Goal: Task Accomplishment & Management: Manage account settings

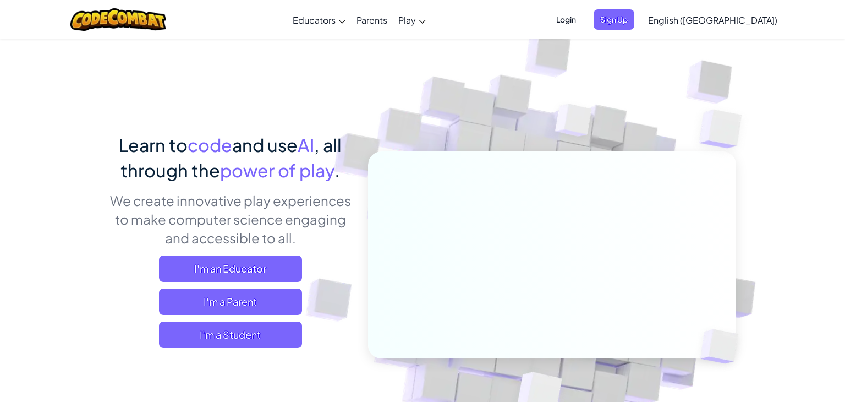
click at [583, 23] on span "Login" at bounding box center [566, 19] width 33 height 20
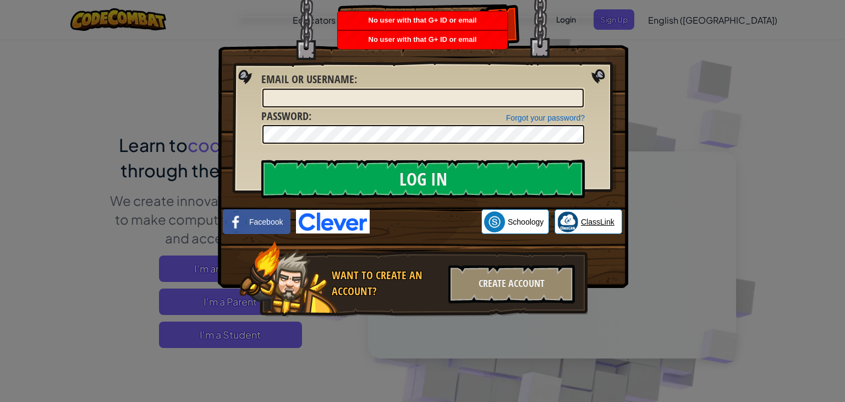
click at [587, 229] on link "ClassLink" at bounding box center [589, 221] width 68 height 25
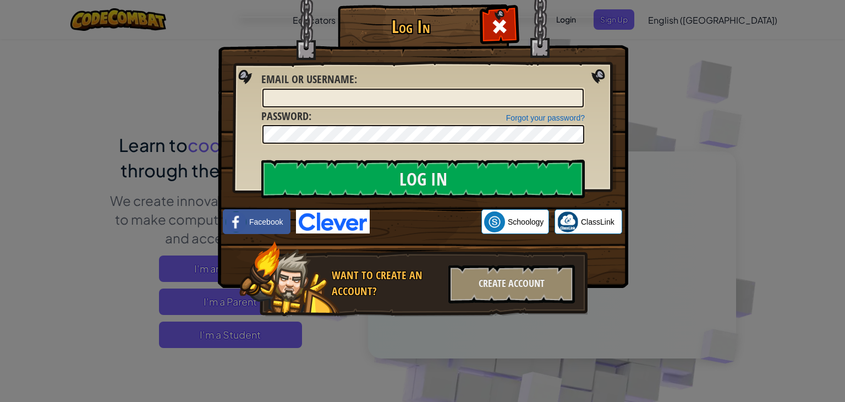
click at [786, 202] on div "Log In Unknown Error Email or Username : Forgot your password? Password : Log I…" at bounding box center [422, 201] width 845 height 402
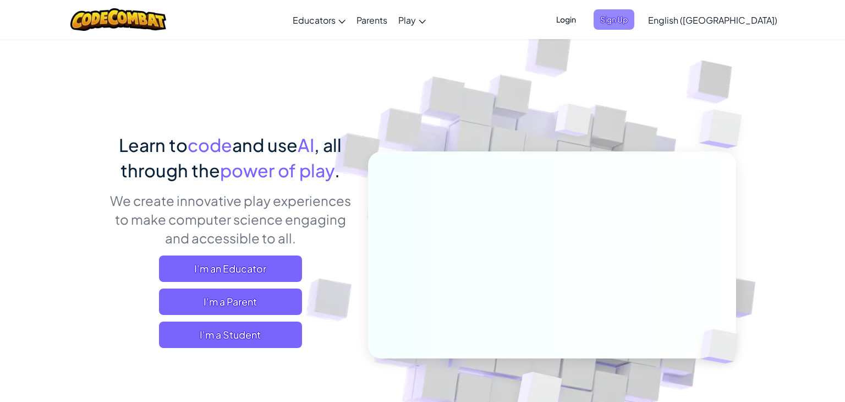
click at [634, 16] on span "Sign Up" at bounding box center [614, 19] width 41 height 20
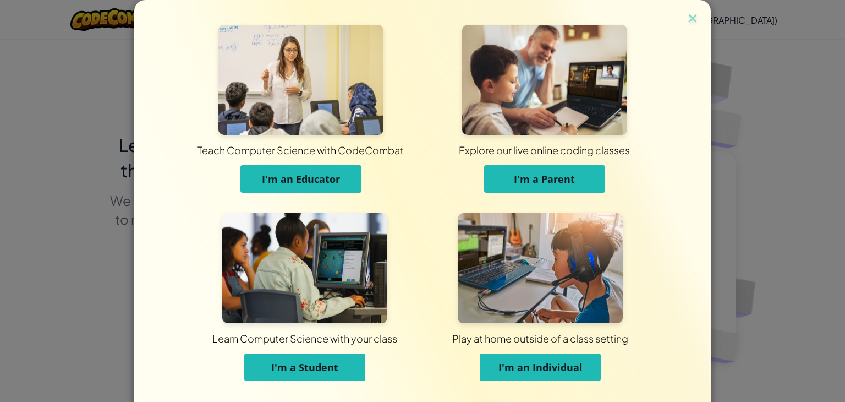
click at [281, 364] on span "I'm a Student" at bounding box center [304, 366] width 67 height 13
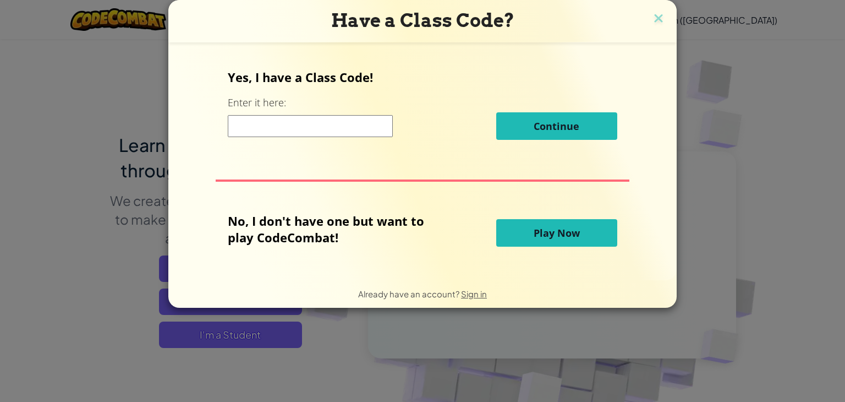
click at [247, 122] on input at bounding box center [310, 126] width 165 height 22
paste input "PoolSizeStart"
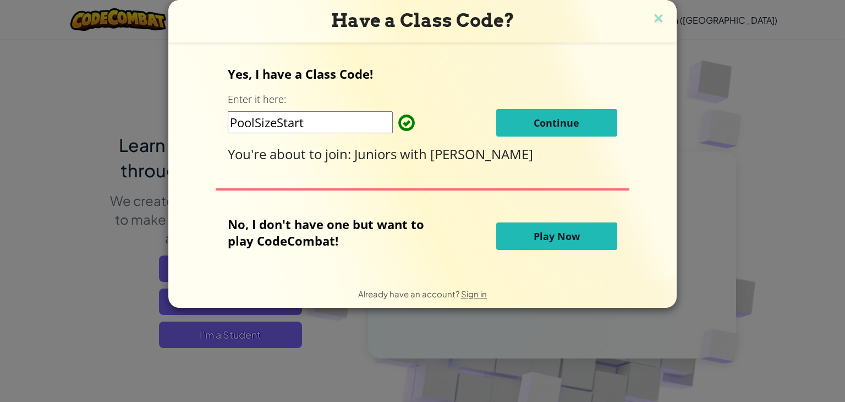
type input "PoolSizeStart"
click at [544, 120] on span "Continue" at bounding box center [557, 122] width 46 height 13
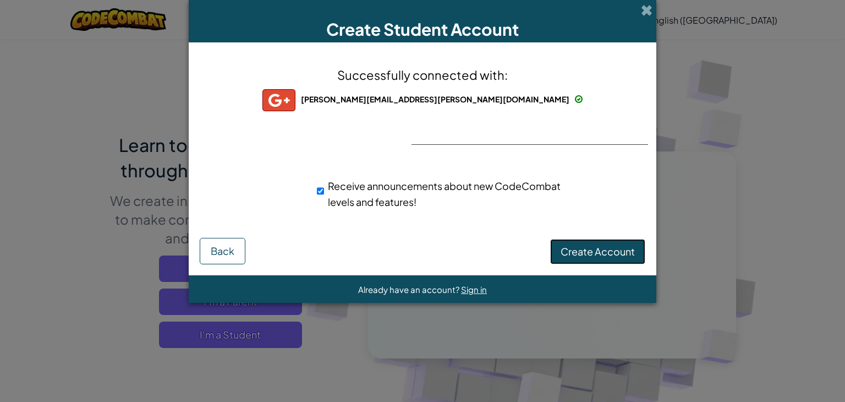
click at [597, 258] on button "Create Account" at bounding box center [597, 251] width 95 height 25
click at [591, 256] on button "Create Account" at bounding box center [597, 251] width 95 height 25
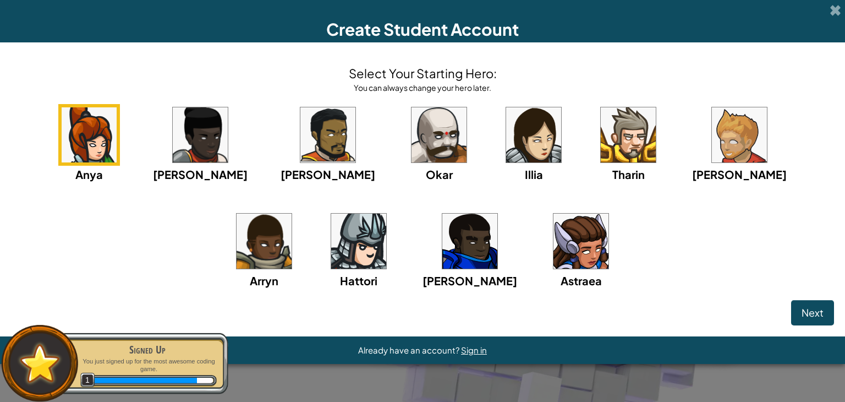
click at [442, 227] on img at bounding box center [469, 240] width 55 height 55
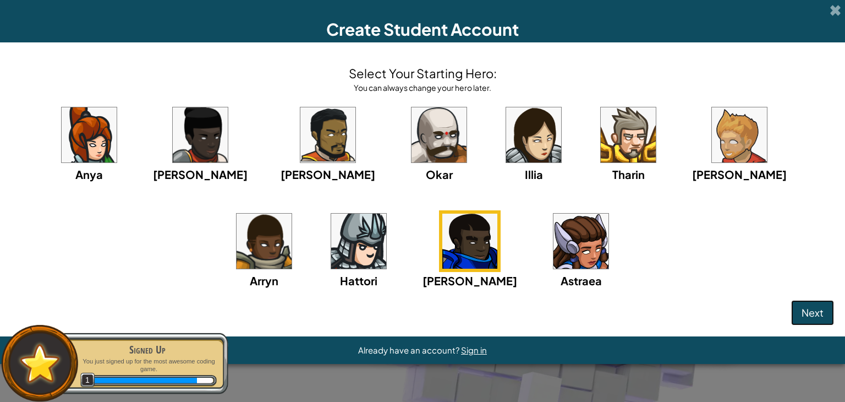
click at [817, 309] on span "Next" at bounding box center [813, 312] width 22 height 13
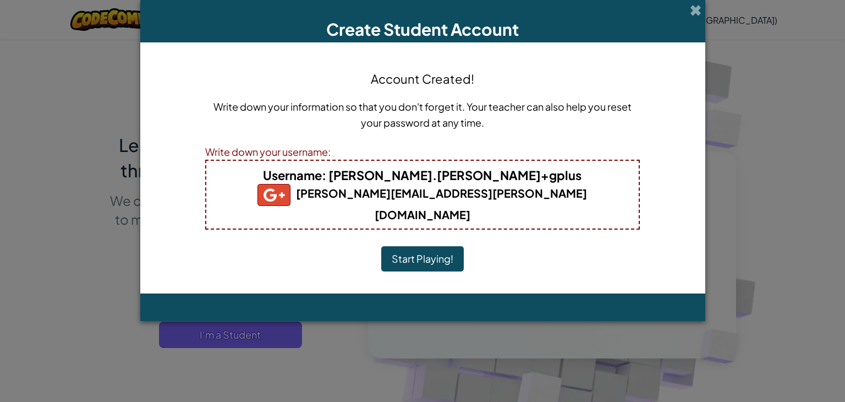
click at [426, 246] on button "Start Playing!" at bounding box center [422, 258] width 83 height 25
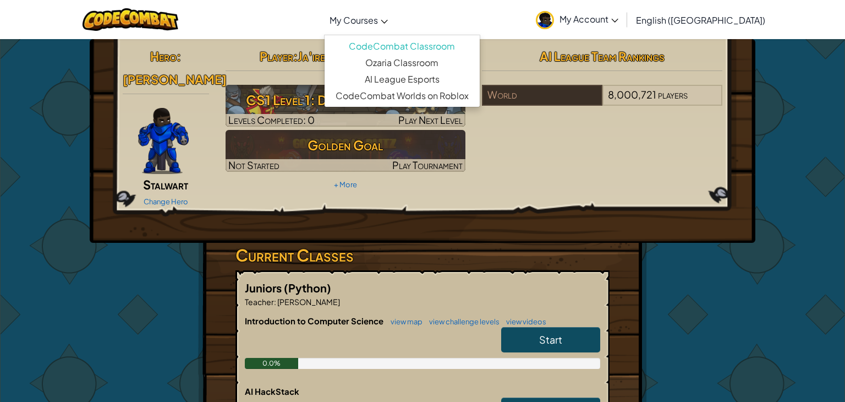
click at [388, 22] on icon at bounding box center [384, 22] width 7 height 4
click at [393, 18] on link "My Courses" at bounding box center [358, 20] width 69 height 30
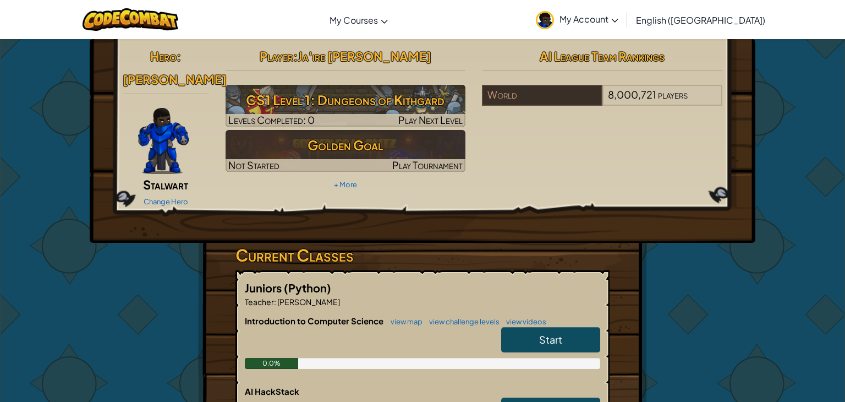
click at [618, 19] on span "My Account" at bounding box center [589, 19] width 59 height 12
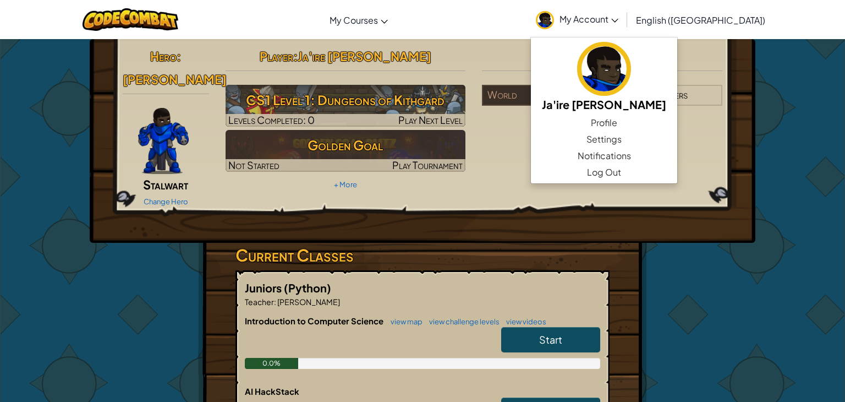
click at [624, 26] on link "My Account" at bounding box center [577, 19] width 94 height 35
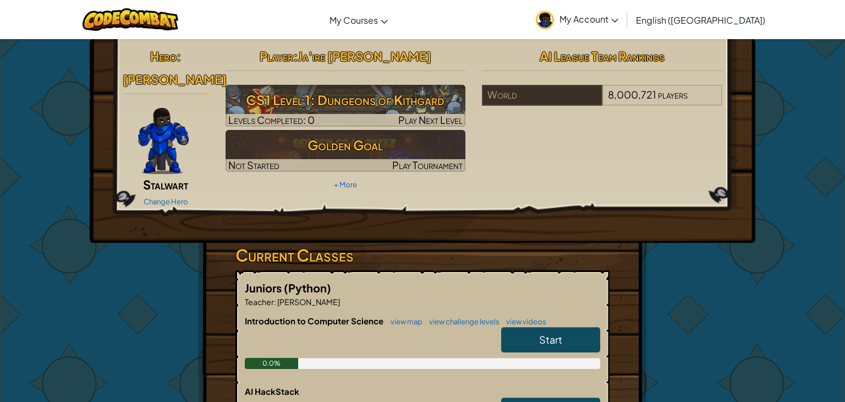
click at [624, 25] on link "My Account" at bounding box center [577, 19] width 94 height 35
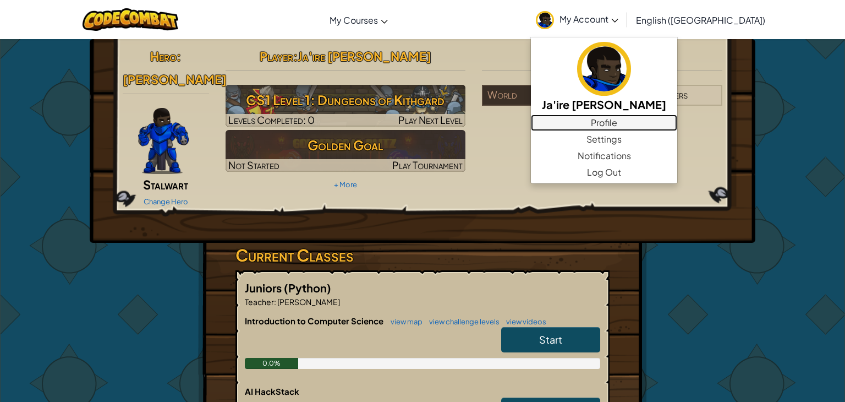
click at [643, 123] on link "Profile" at bounding box center [604, 122] width 146 height 17
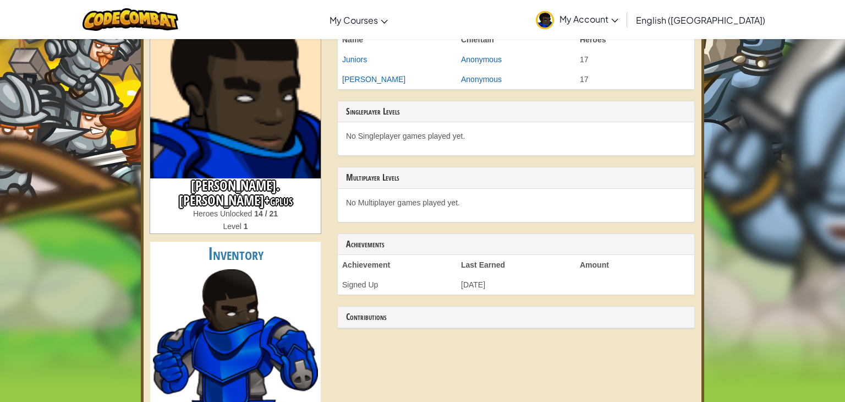
scroll to position [68, 0]
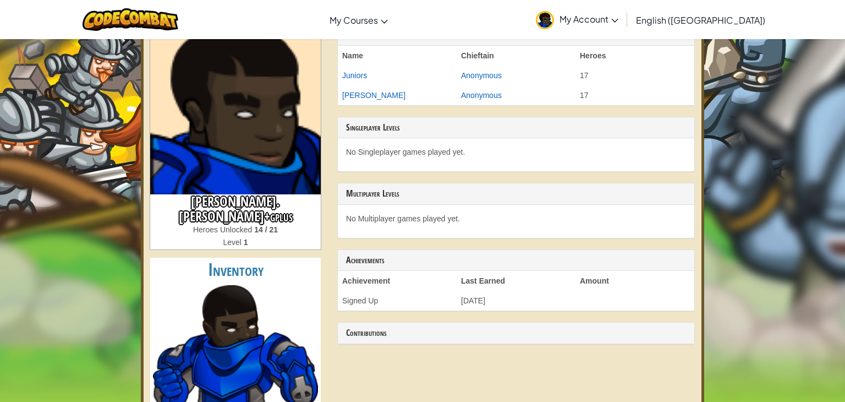
click at [242, 205] on h3 "[PERSON_NAME].[PERSON_NAME]+gplus" at bounding box center [235, 209] width 171 height 30
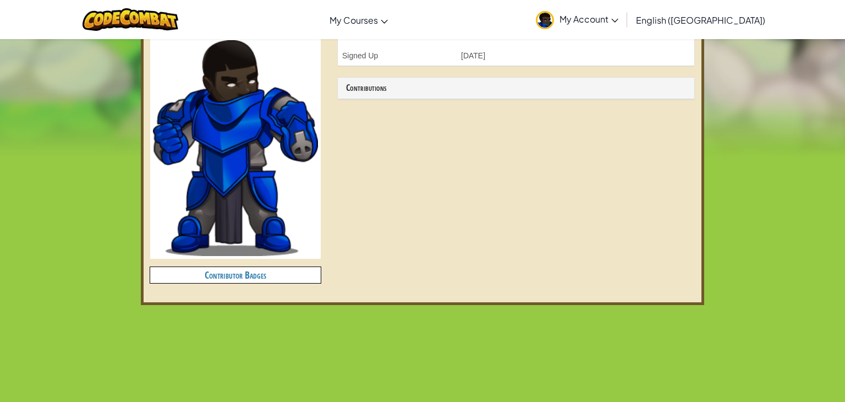
scroll to position [316, 0]
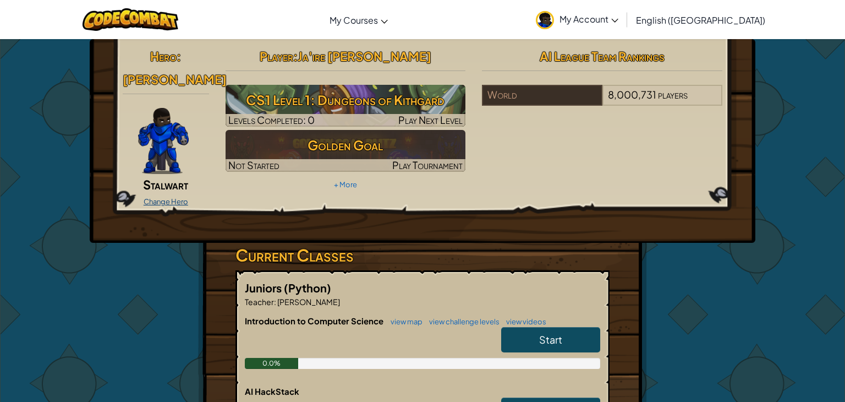
click at [176, 197] on link "Change Hero" at bounding box center [166, 201] width 45 height 9
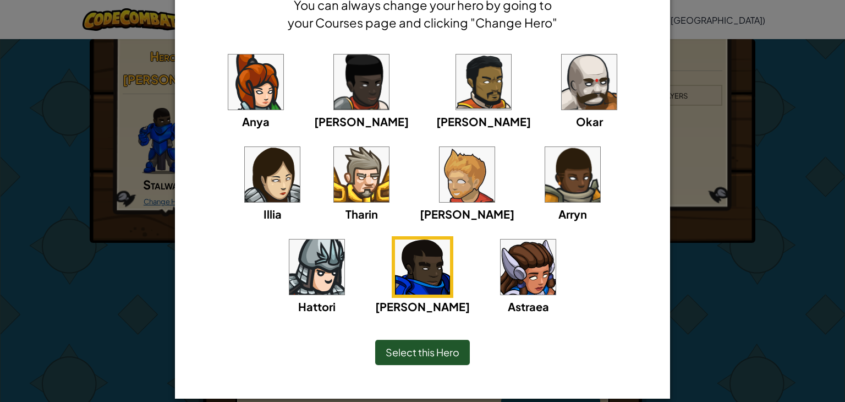
scroll to position [72, 0]
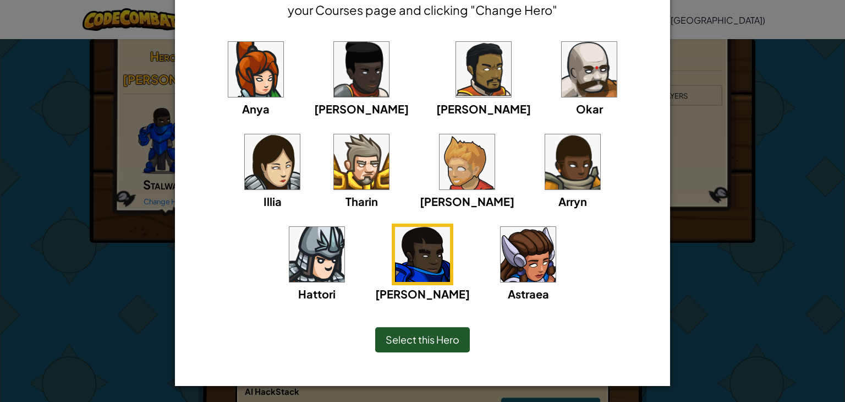
click at [703, 62] on div "× Select Your Hero You can always change your hero by going to your Courses pag…" at bounding box center [422, 201] width 845 height 402
